Goal: Task Accomplishment & Management: Manage account settings

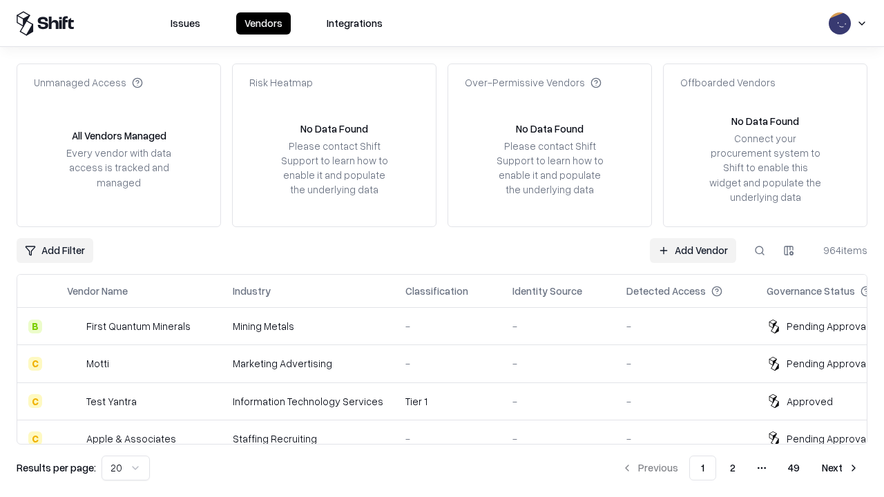
click at [693, 250] on link "Add Vendor" at bounding box center [693, 250] width 86 height 25
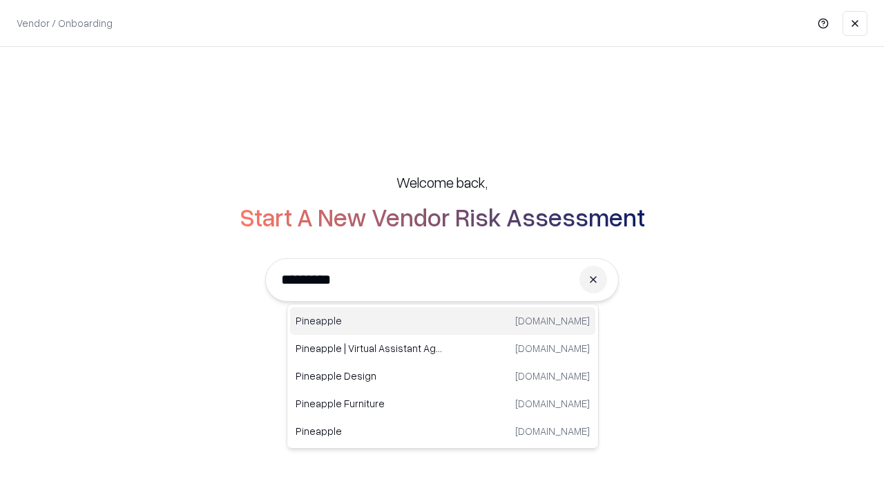
click at [443, 321] on div "Pineapple pineappleenergy.com" at bounding box center [442, 321] width 305 height 28
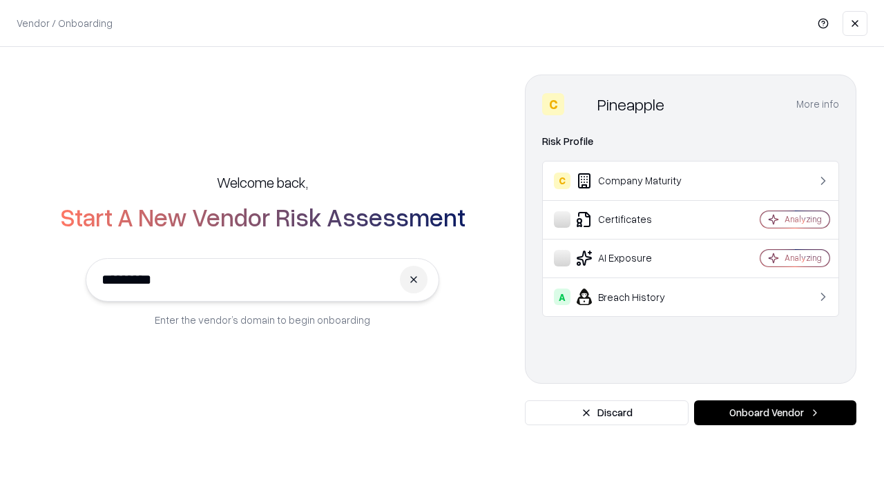
type input "*********"
click at [775, 413] on button "Onboard Vendor" at bounding box center [775, 412] width 162 height 25
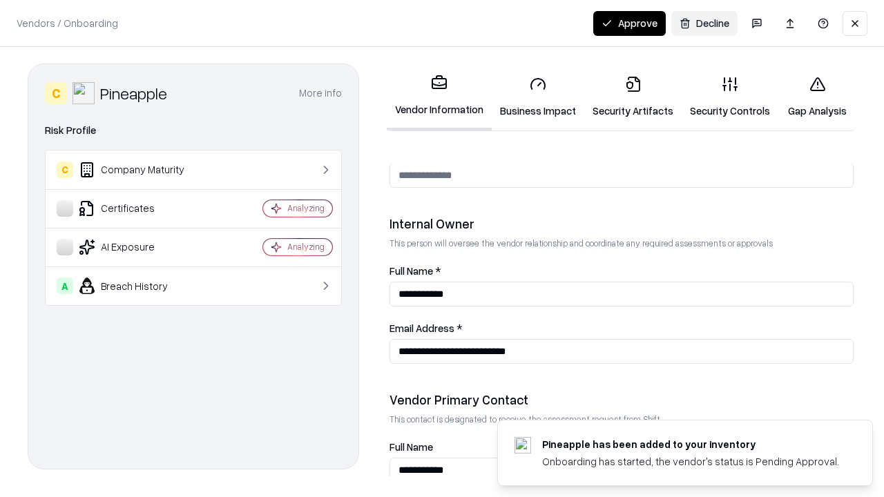
scroll to position [715, 0]
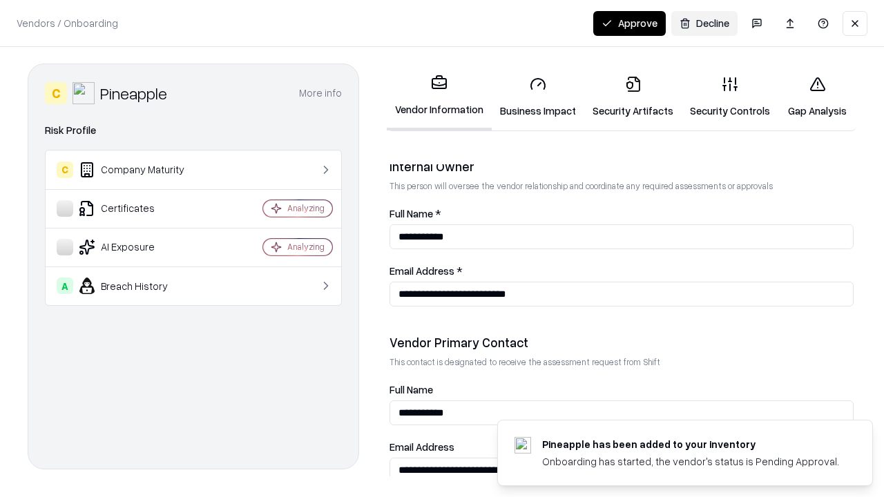
click at [538, 97] on link "Business Impact" at bounding box center [538, 97] width 93 height 64
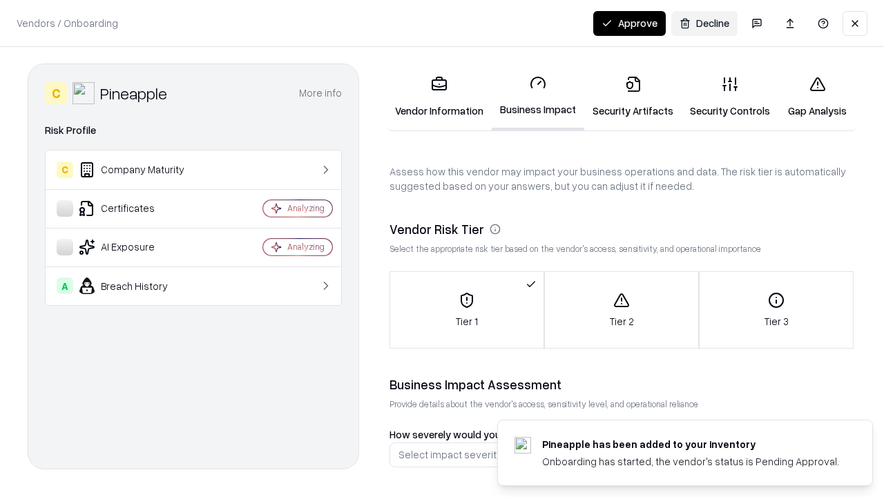
click at [632, 97] on link "Security Artifacts" at bounding box center [632, 97] width 97 height 64
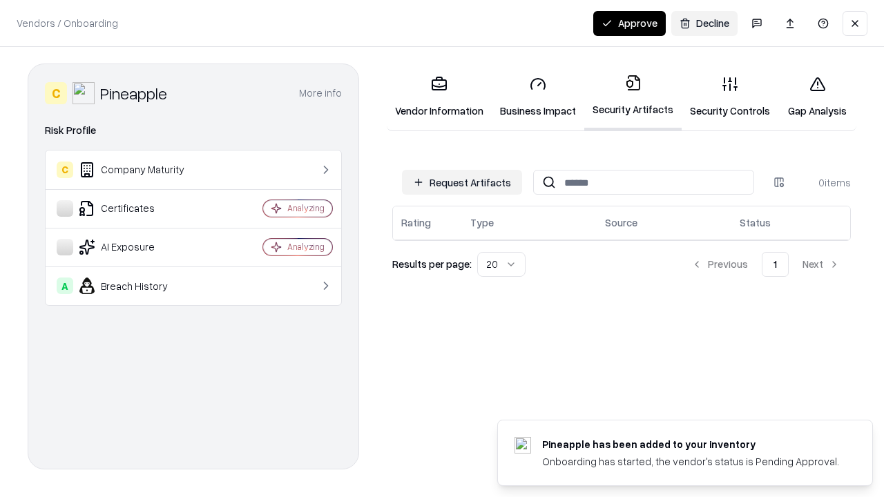
click at [462, 182] on button "Request Artifacts" at bounding box center [462, 182] width 120 height 25
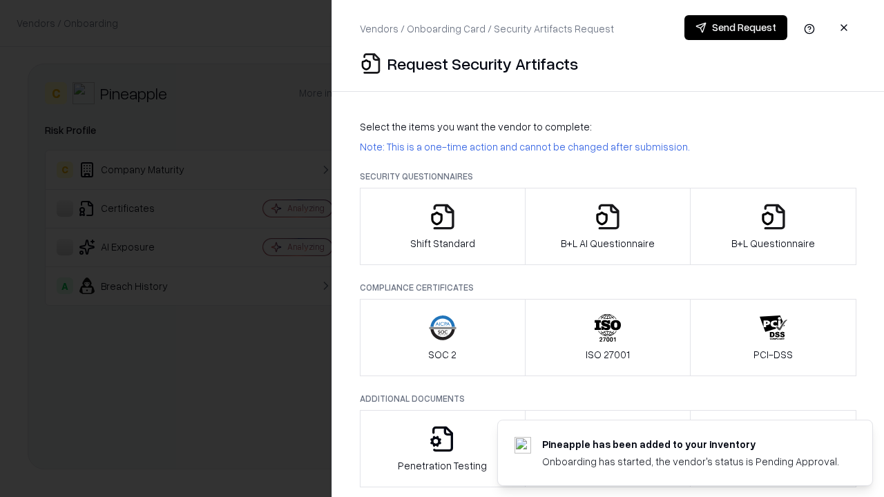
click at [442, 226] on icon "button" at bounding box center [443, 217] width 28 height 28
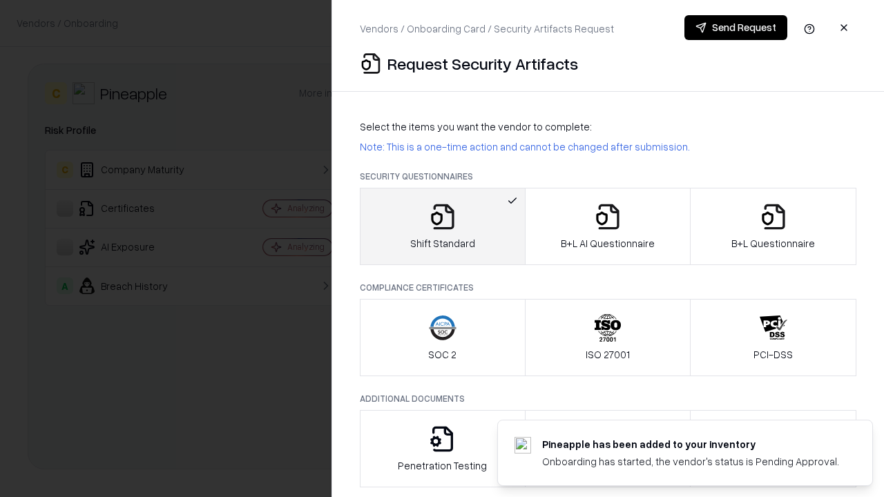
click at [735, 28] on button "Send Request" at bounding box center [735, 27] width 103 height 25
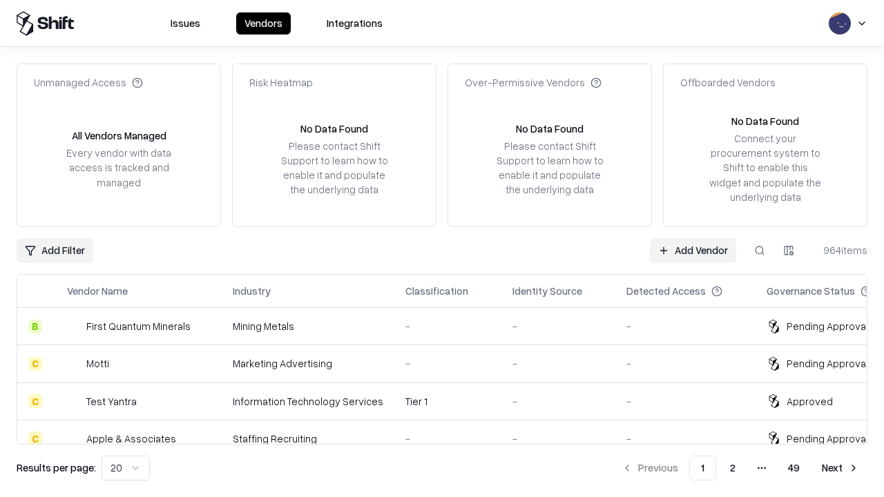
click at [760, 250] on button at bounding box center [759, 250] width 25 height 25
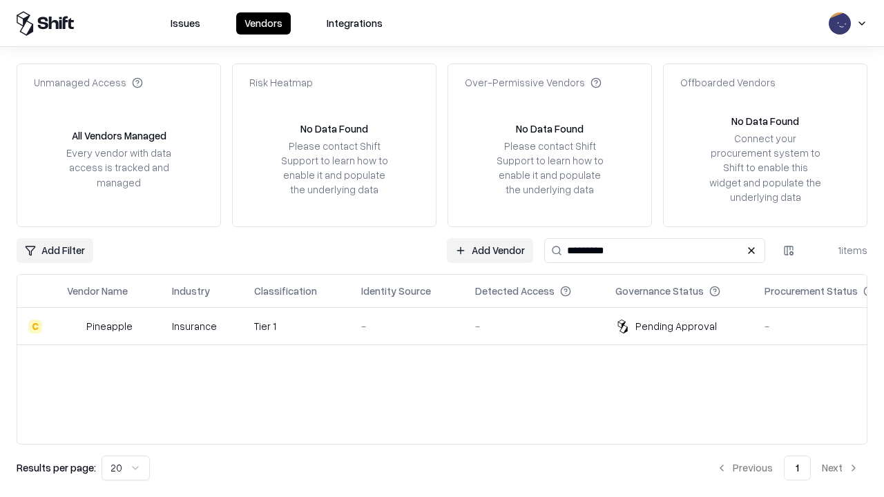
type input "*********"
click at [450, 326] on div "-" at bounding box center [407, 326] width 92 height 14
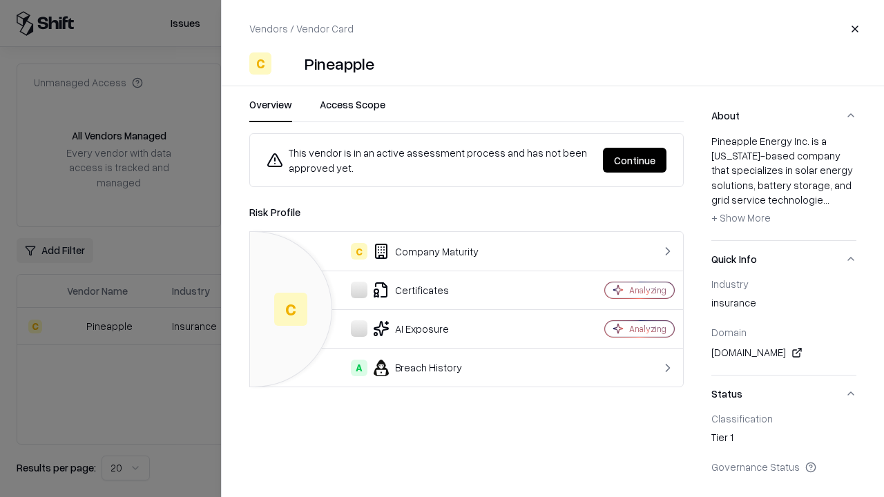
click at [635, 160] on button "Continue" at bounding box center [635, 160] width 64 height 25
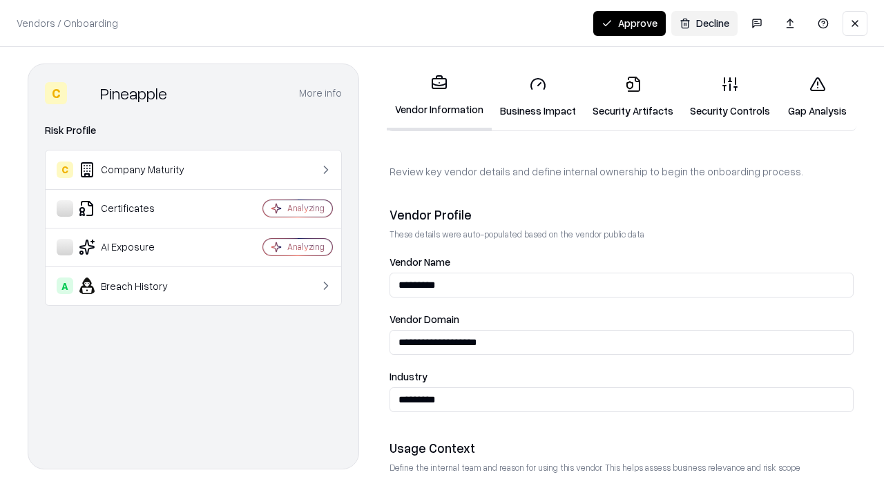
click at [632, 97] on link "Security Artifacts" at bounding box center [632, 97] width 97 height 64
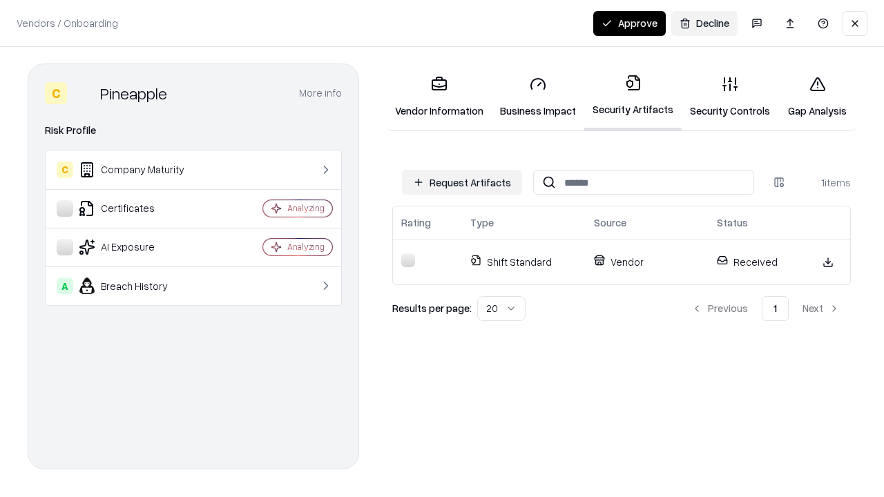
click at [730, 97] on link "Security Controls" at bounding box center [729, 97] width 97 height 64
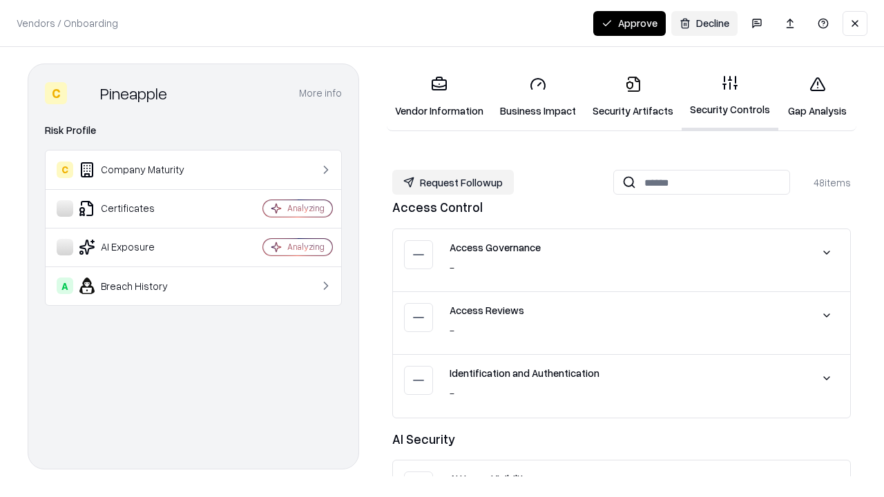
click at [453, 182] on button "Request Followup" at bounding box center [453, 182] width 122 height 25
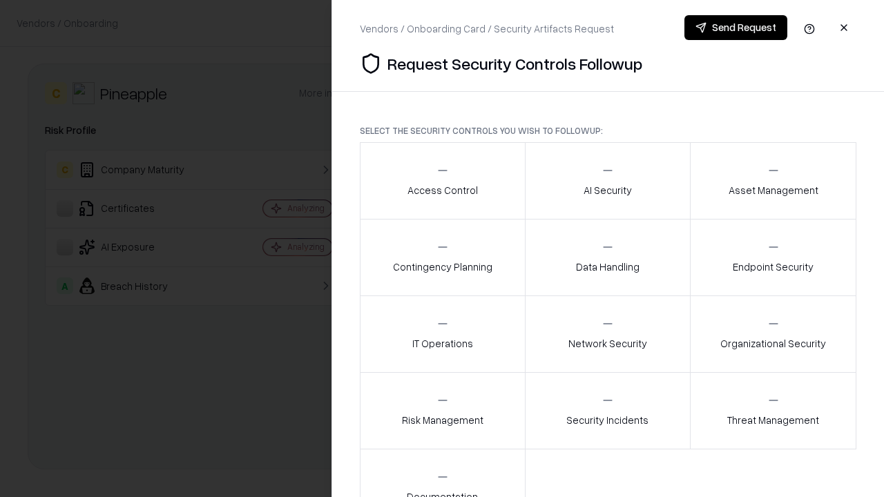
click at [442, 181] on div "Access Control" at bounding box center [442, 181] width 70 height 34
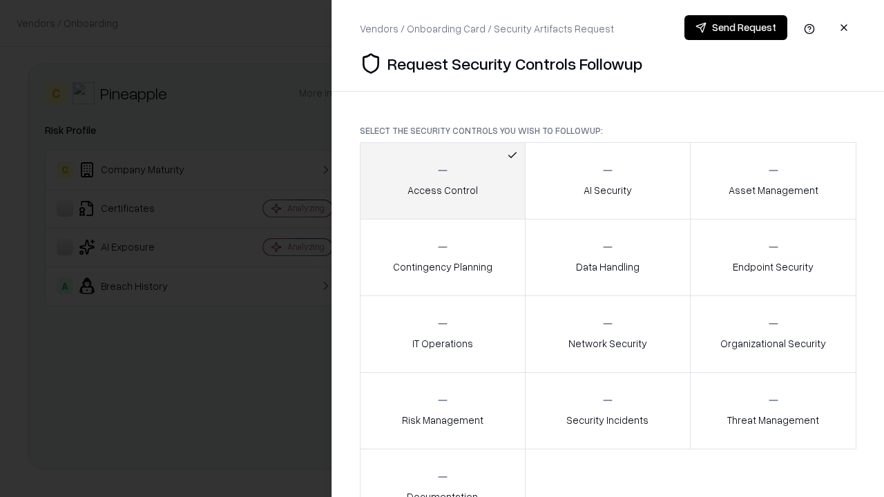
click at [735, 28] on button "Send Request" at bounding box center [735, 27] width 103 height 25
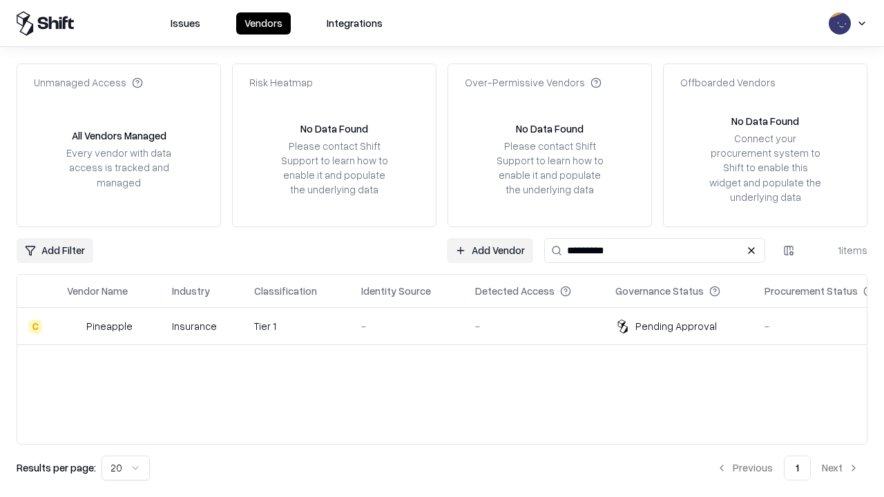
type input "*********"
click at [450, 326] on div "-" at bounding box center [407, 326] width 92 height 14
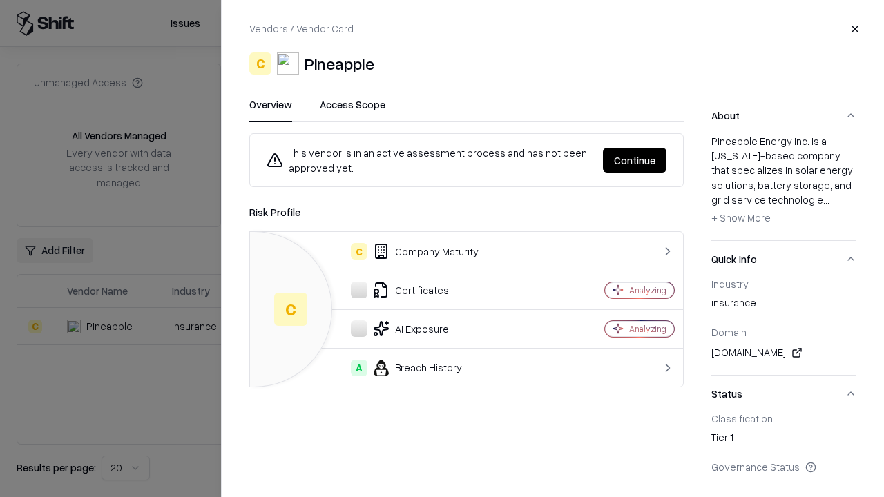
click at [635, 160] on button "Continue" at bounding box center [635, 160] width 64 height 25
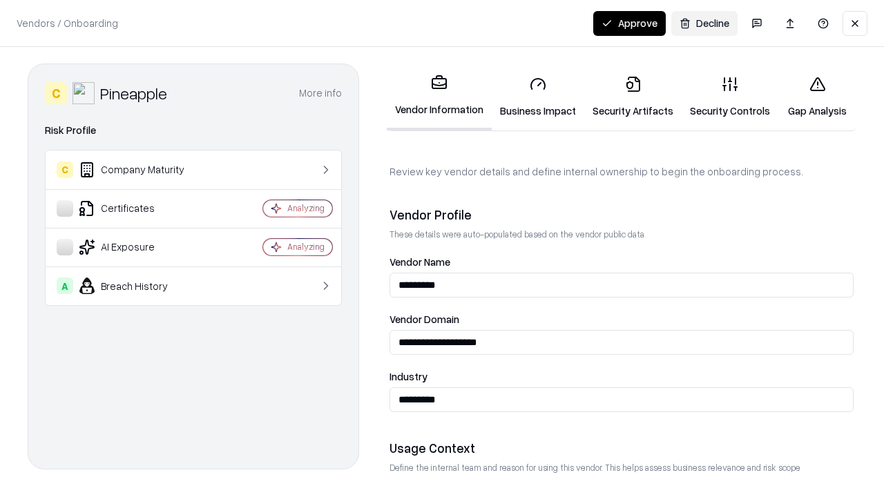
click at [629, 23] on button "Approve" at bounding box center [629, 23] width 72 height 25
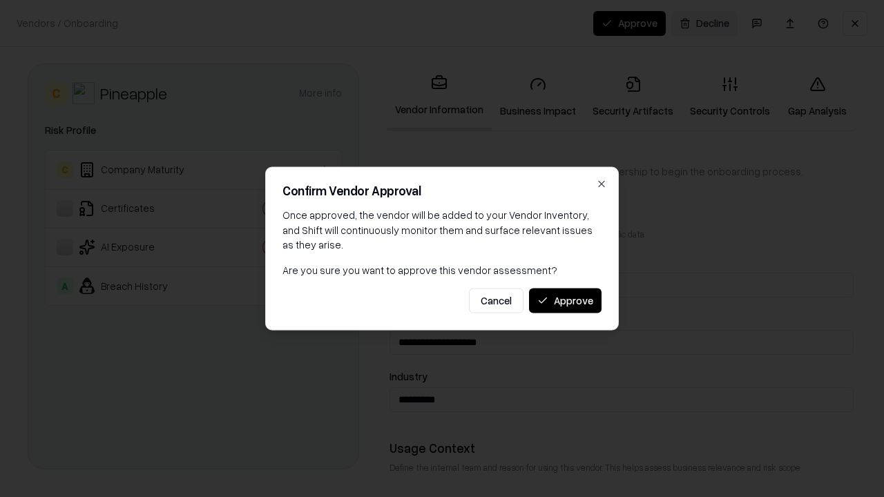
click at [565, 300] on button "Approve" at bounding box center [565, 300] width 72 height 25
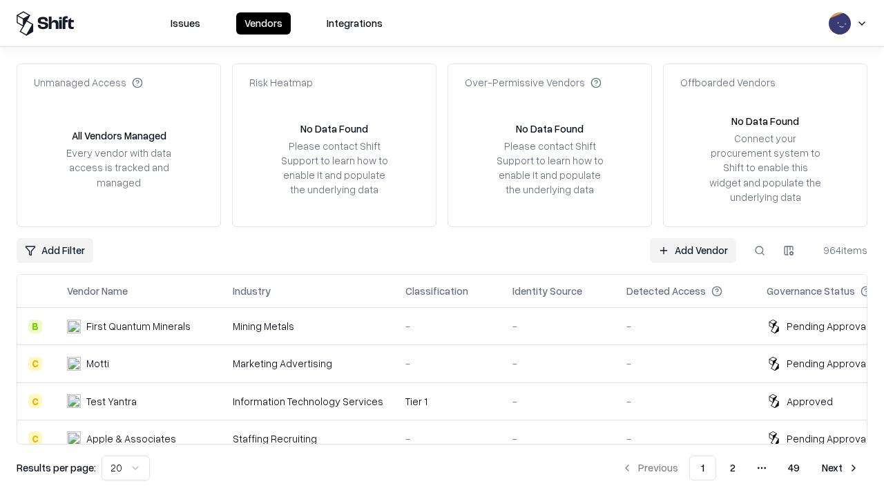
type input "*********"
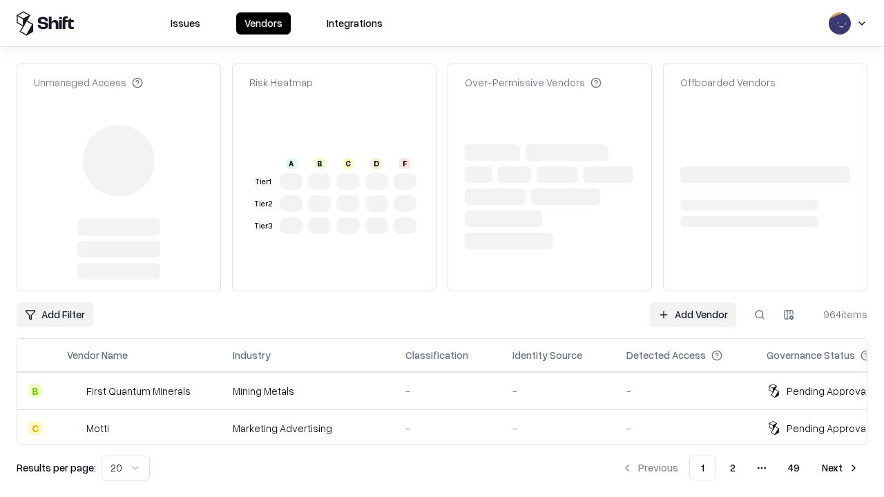
click at [693, 302] on link "Add Vendor" at bounding box center [693, 314] width 86 height 25
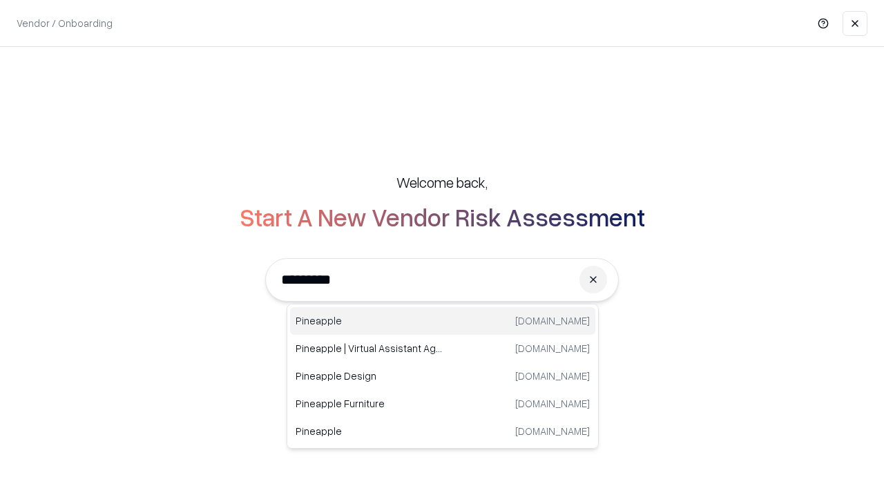
click at [443, 321] on div "Pineapple pineappleenergy.com" at bounding box center [442, 321] width 305 height 28
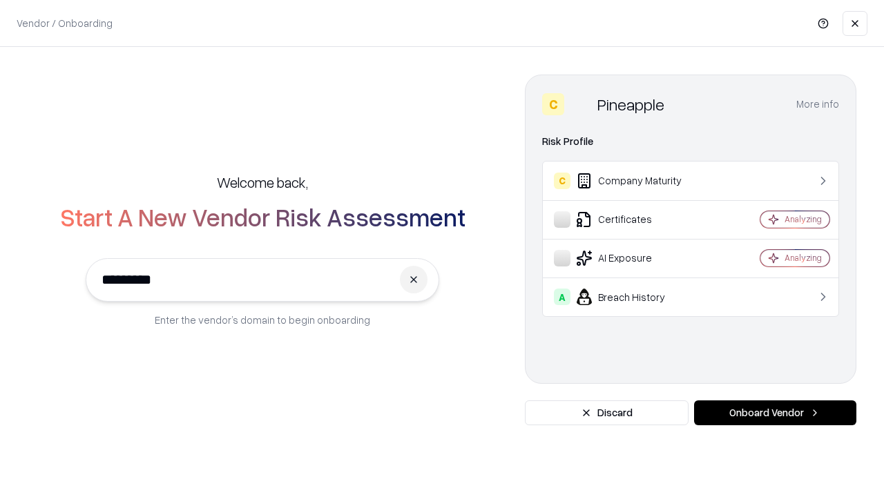
type input "*********"
click at [775, 413] on button "Onboard Vendor" at bounding box center [775, 412] width 162 height 25
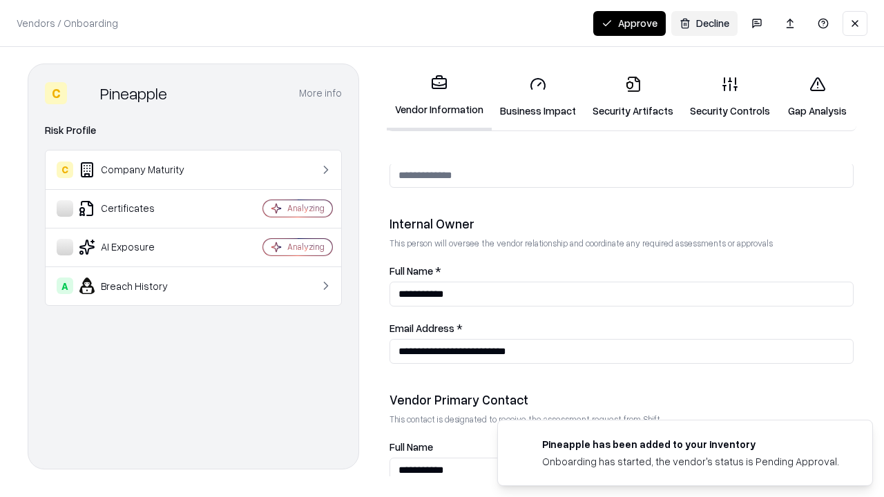
scroll to position [715, 0]
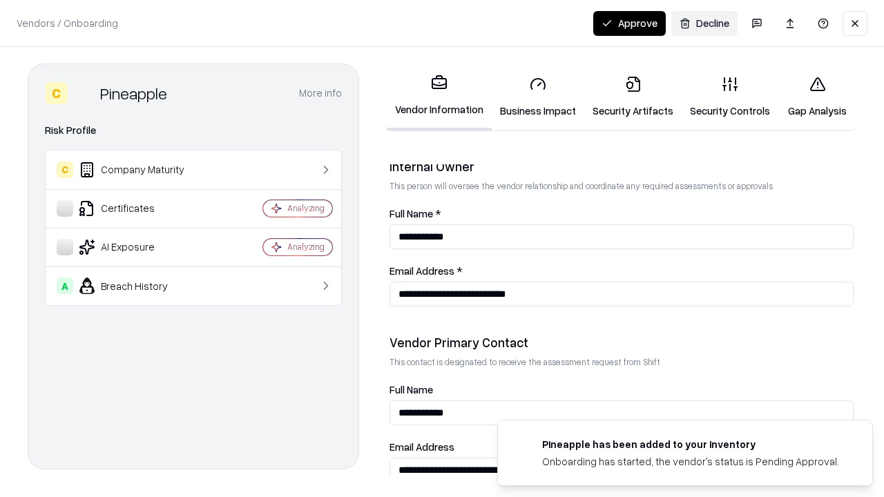
click at [629, 23] on button "Approve" at bounding box center [629, 23] width 72 height 25
